Goal: Navigation & Orientation: Find specific page/section

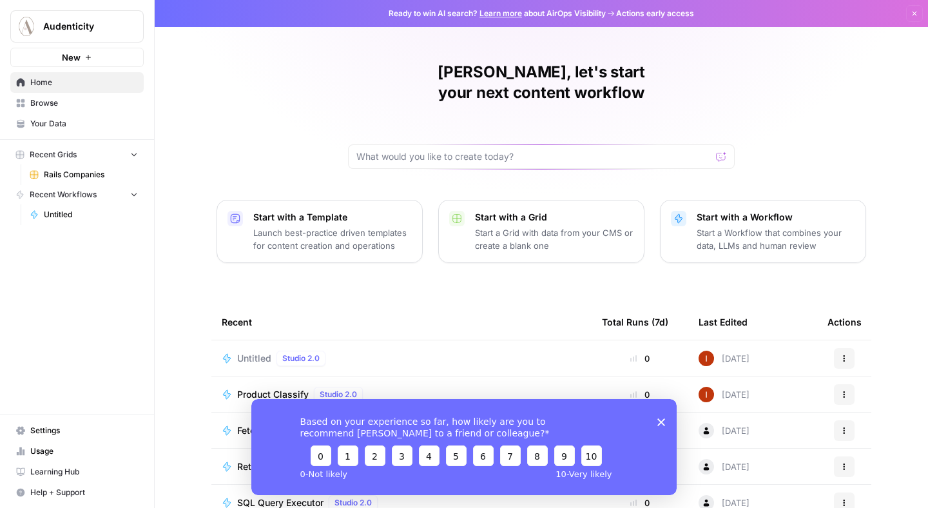
click at [662, 418] on icon "Close survey" at bounding box center [661, 422] width 8 height 8
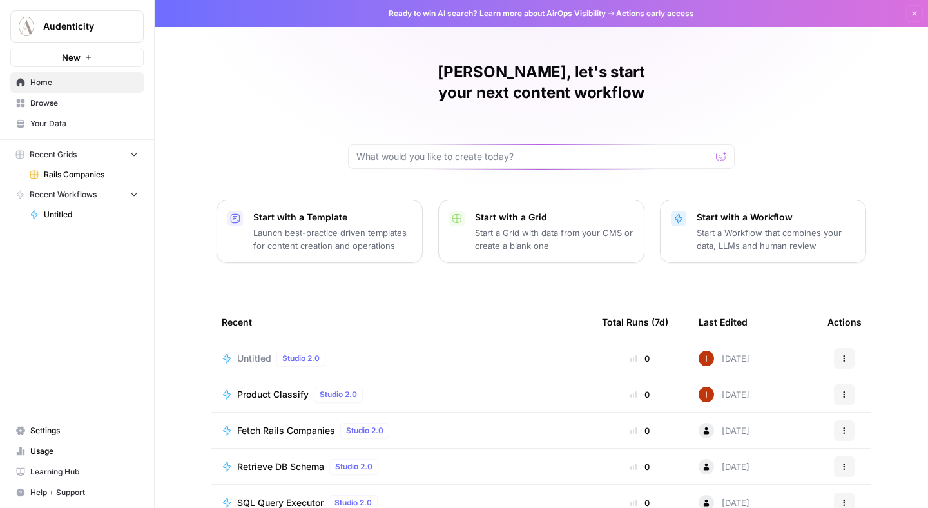
scroll to position [85, 0]
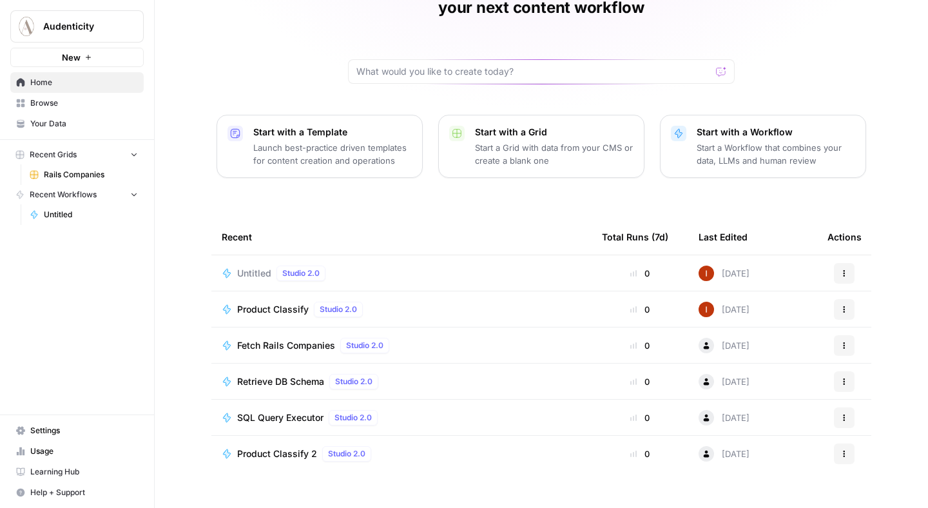
click at [79, 105] on span "Browse" at bounding box center [84, 103] width 108 height 12
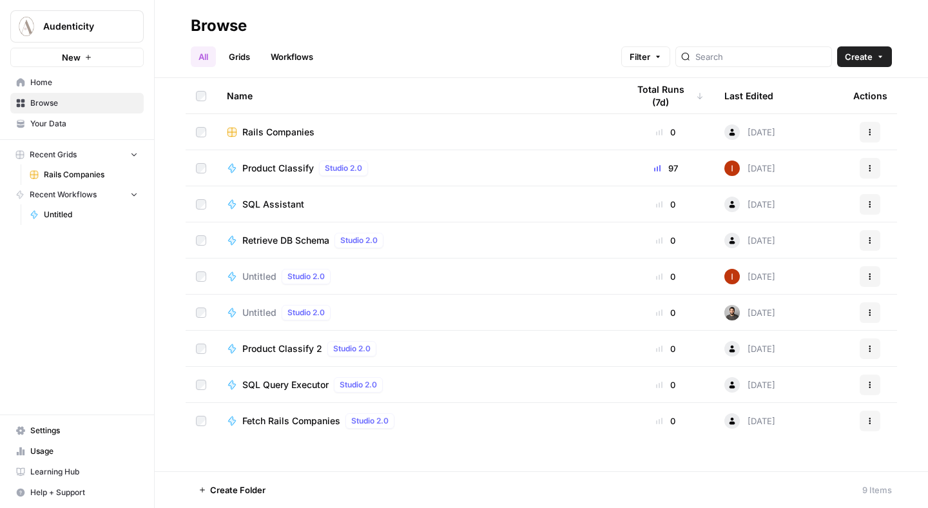
click at [78, 121] on span "Your Data" at bounding box center [84, 124] width 108 height 12
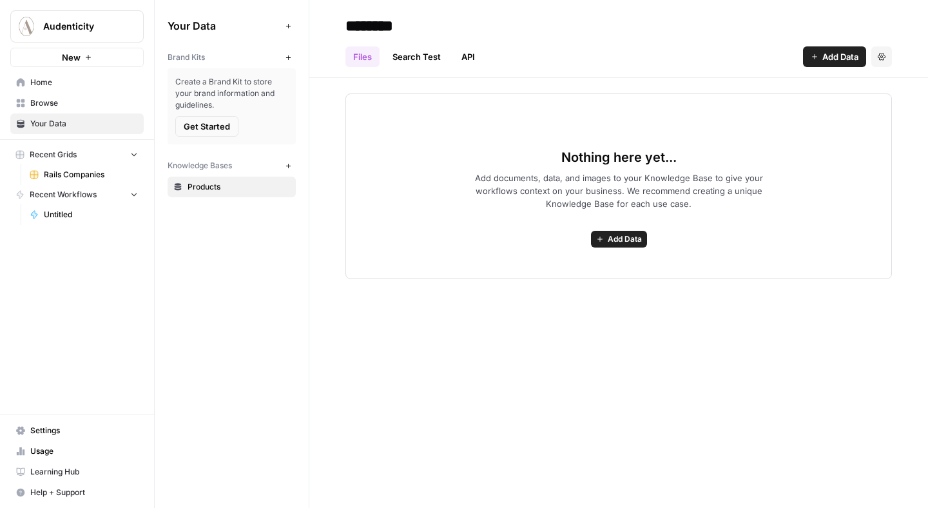
click at [73, 193] on span "Recent Workflows" at bounding box center [63, 195] width 67 height 12
click at [75, 178] on span "Rails Companies" at bounding box center [91, 175] width 94 height 12
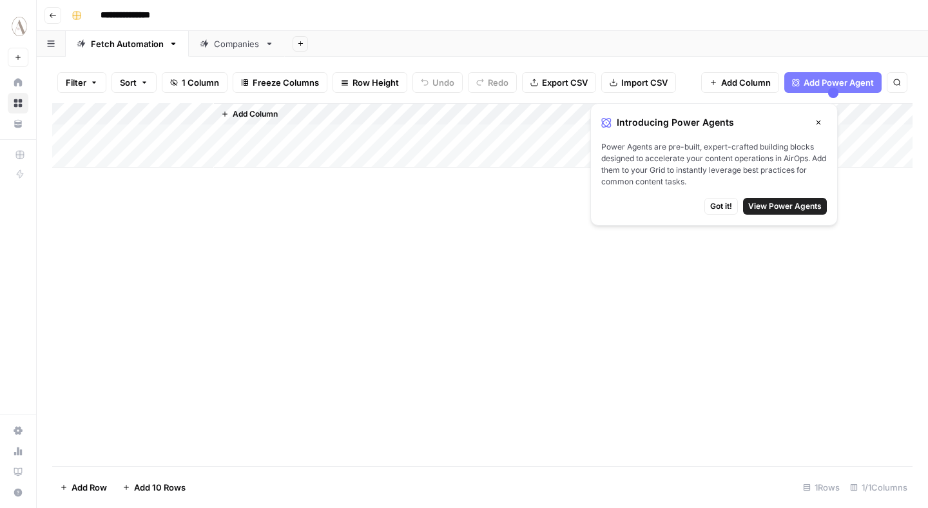
click at [54, 15] on icon "button" at bounding box center [53, 16] width 8 height 8
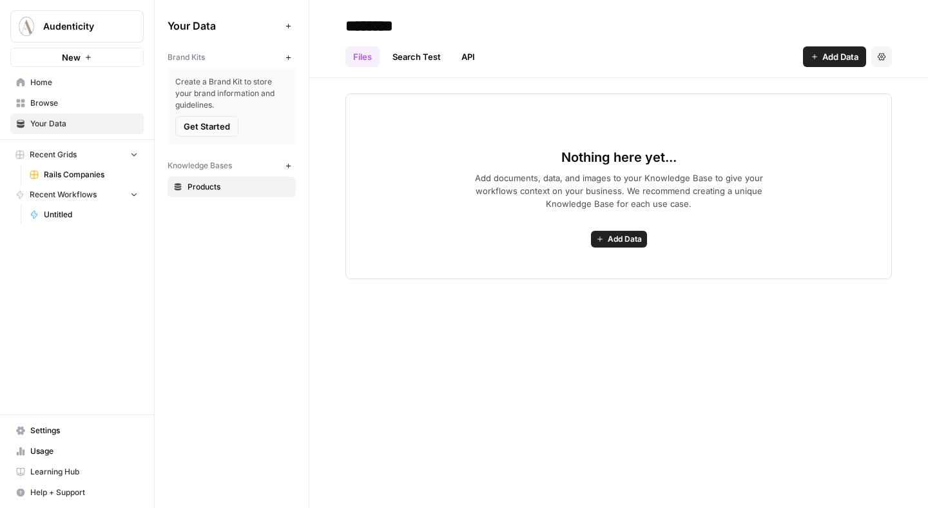
click at [99, 79] on span "Home" at bounding box center [84, 83] width 108 height 12
